Goal: Task Accomplishment & Management: Manage account settings

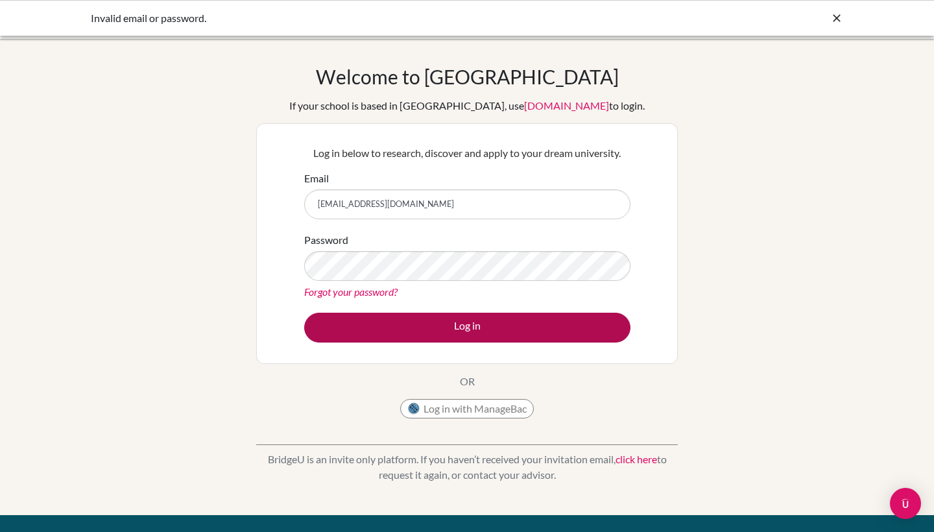
click at [394, 321] on button "Log in" at bounding box center [467, 328] width 326 height 30
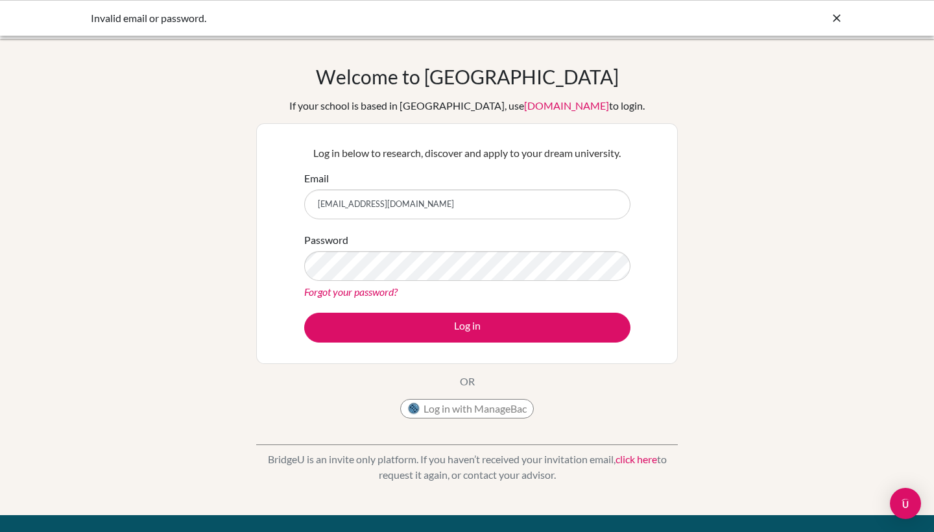
click at [703, 276] on div "Welcome to [GEOGRAPHIC_DATA] If your school is based in [GEOGRAPHIC_DATA], use …" at bounding box center [467, 277] width 934 height 424
click at [368, 290] on link "Forgot your password?" at bounding box center [350, 291] width 93 height 12
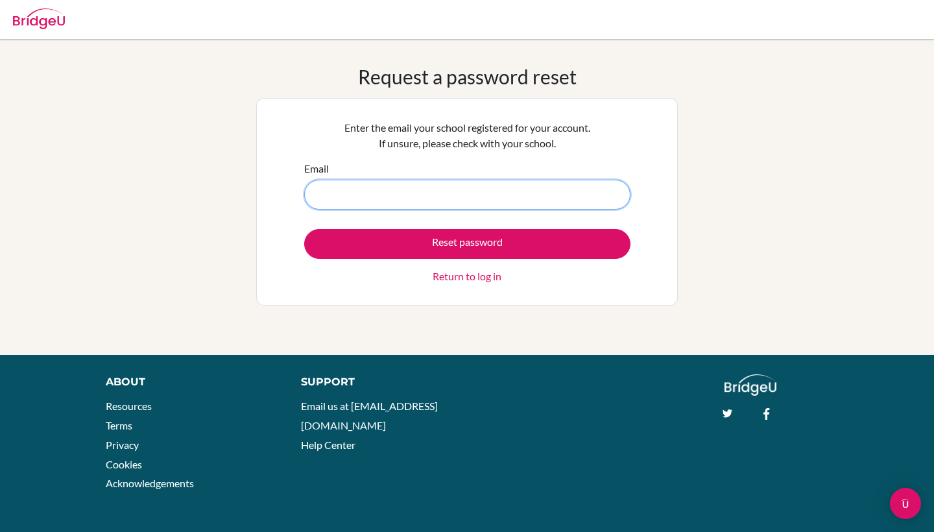
type input "[EMAIL_ADDRESS][DOMAIN_NAME]"
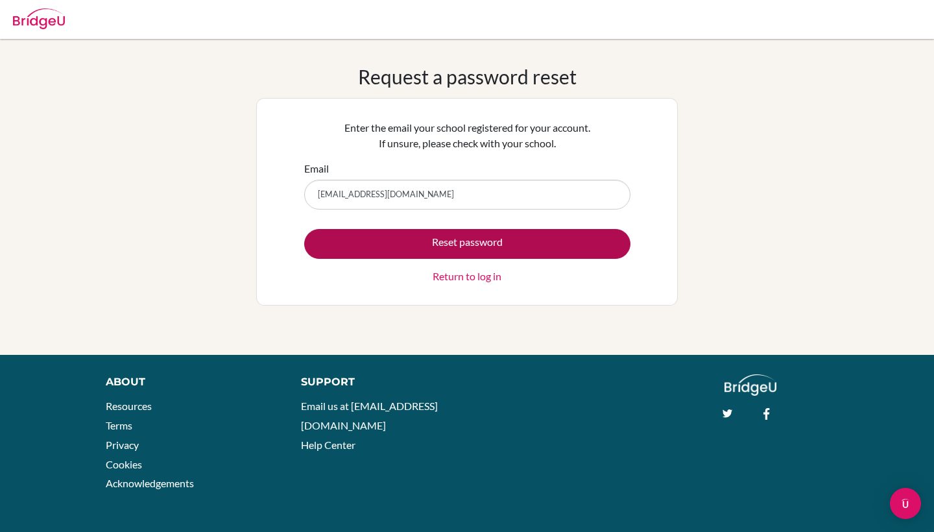
click at [431, 239] on button "Reset password" at bounding box center [467, 244] width 326 height 30
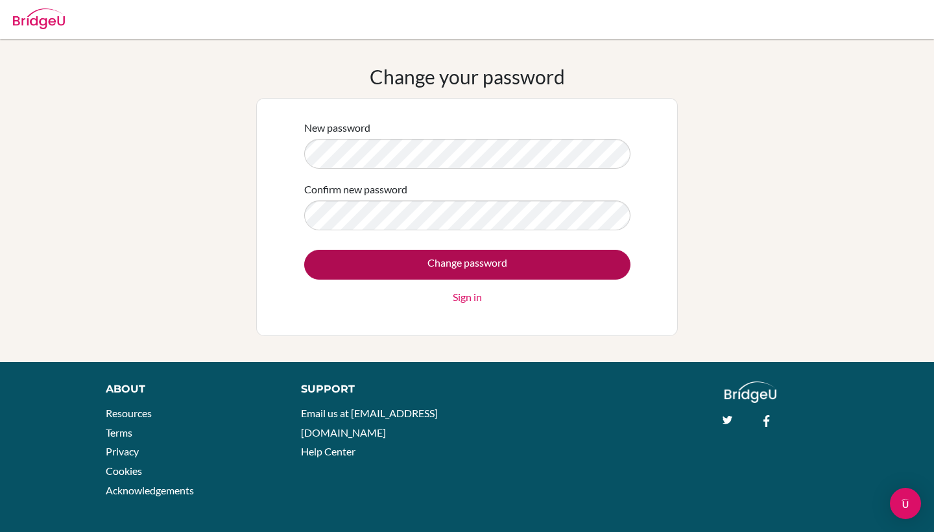
click at [370, 261] on input "Change password" at bounding box center [467, 265] width 326 height 30
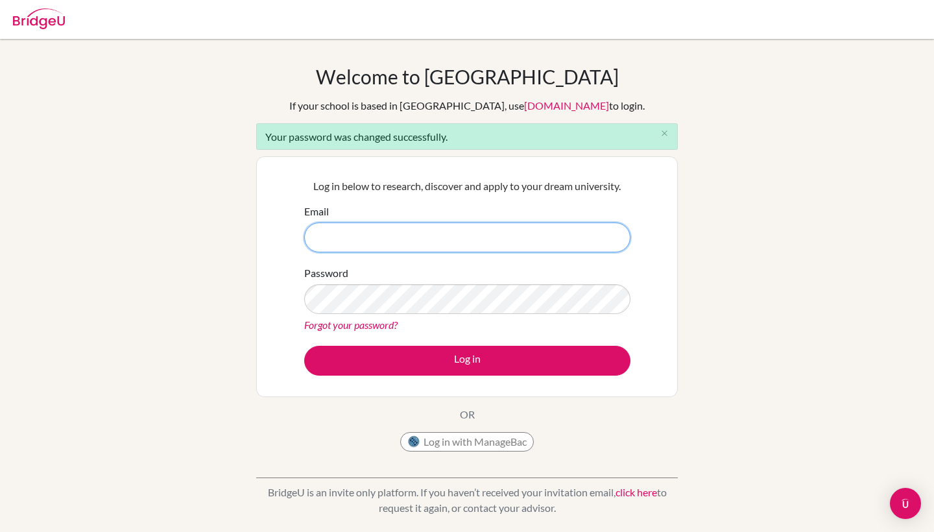
type input "_awBi_x9x8GV3bc8dHtc"
click at [398, 240] on input "_awBi_x9x8GV3bc8dHtc" at bounding box center [467, 237] width 326 height 30
drag, startPoint x: 415, startPoint y: 238, endPoint x: 300, endPoint y: 231, distance: 115.6
click at [300, 231] on div "Log in below to research, discover and apply to your dream university. Email _a…" at bounding box center [467, 276] width 342 height 213
type input "M"
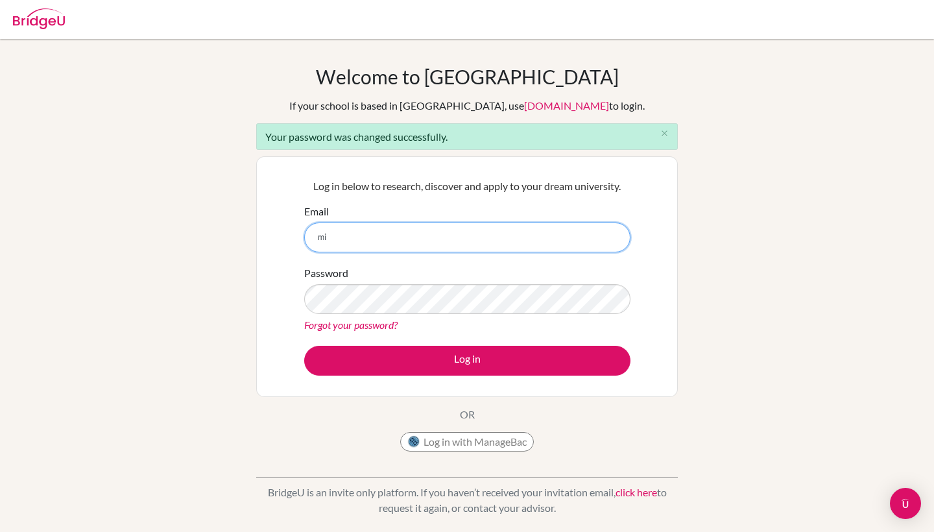
type input "m"
type input "rwa100106765@rwastudents.com"
click at [381, 377] on div "Log in below to research, discover and apply to your dream university. Email rw…" at bounding box center [467, 276] width 342 height 213
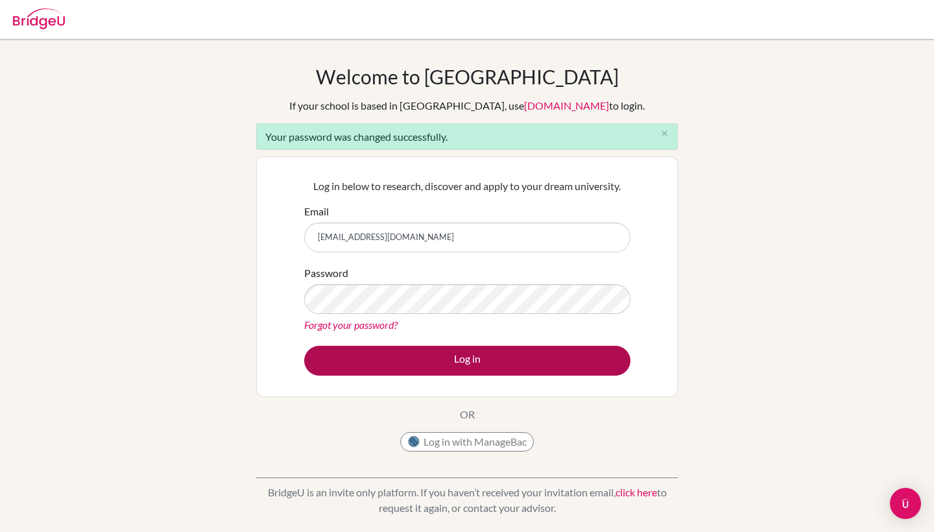
click at [397, 352] on button "Log in" at bounding box center [467, 361] width 326 height 30
